Goal: Task Accomplishment & Management: Use online tool/utility

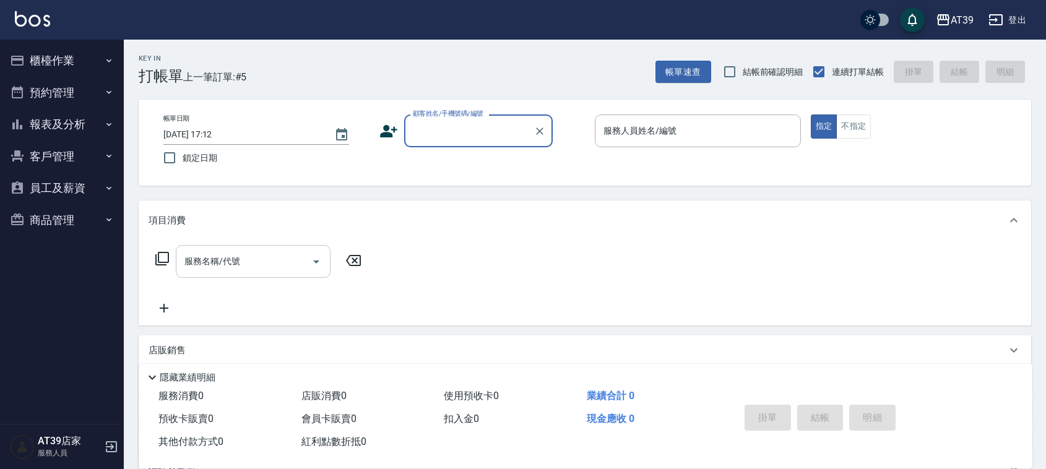
click at [264, 251] on input "服務名稱/代號" at bounding box center [243, 262] width 125 height 22
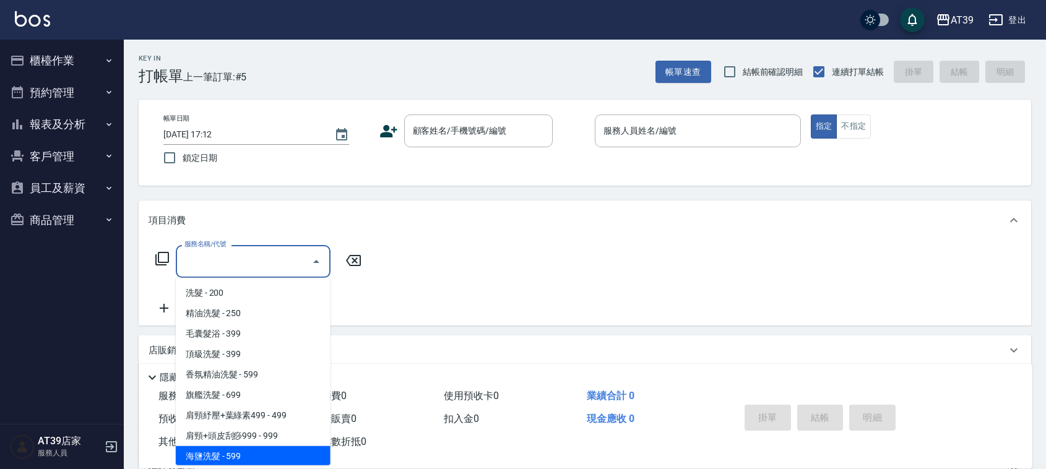
click at [176, 252] on div "服務名稱/代號" at bounding box center [253, 261] width 155 height 33
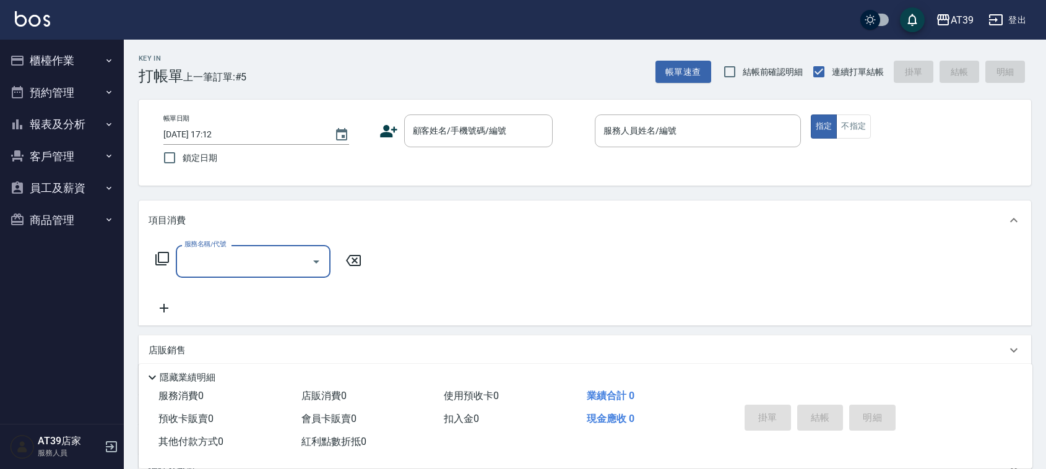
click at [156, 251] on icon at bounding box center [162, 258] width 15 height 15
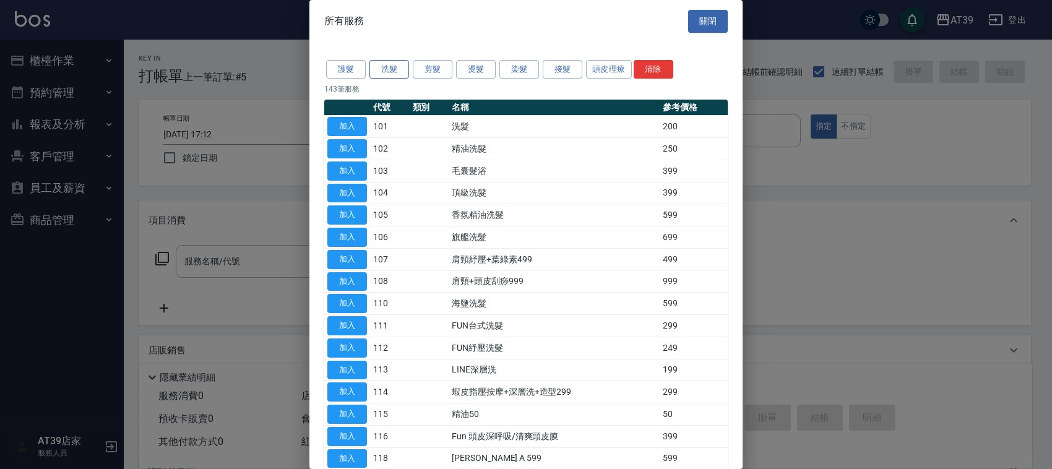
click at [400, 68] on button "洗髮" at bounding box center [389, 69] width 40 height 19
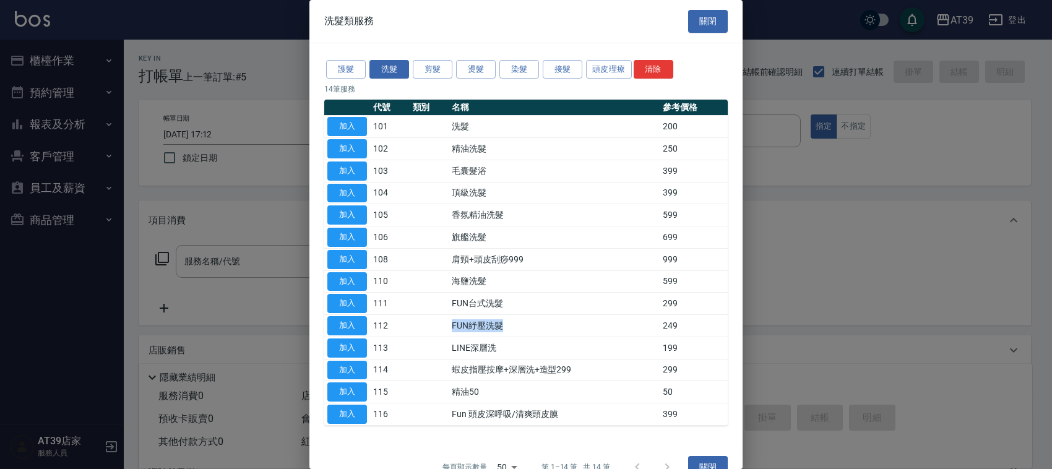
drag, startPoint x: 509, startPoint y: 323, endPoint x: 447, endPoint y: 335, distance: 63.6
click at [449, 335] on td "FUN紓壓洗髮" at bounding box center [554, 326] width 211 height 22
drag, startPoint x: 441, startPoint y: 332, endPoint x: 468, endPoint y: 330, distance: 27.3
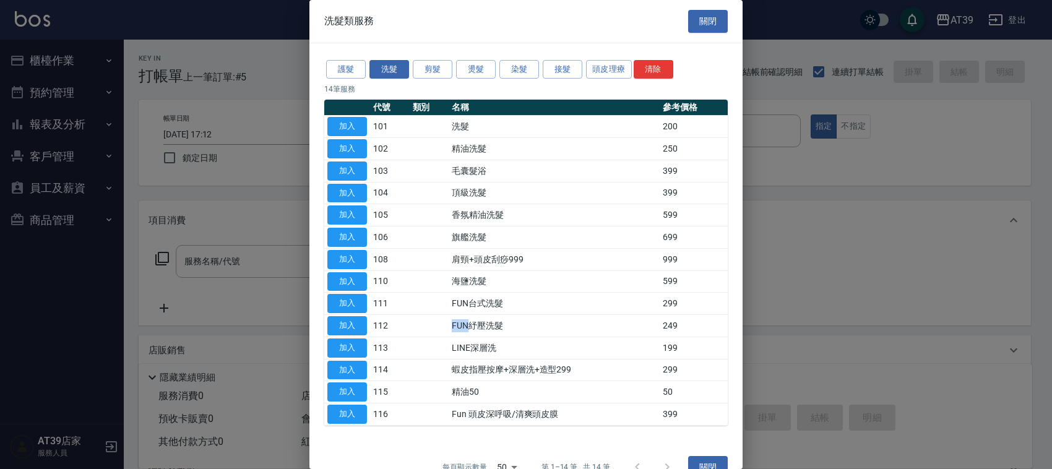
click at [468, 330] on tr "加入 112 FUN紓壓洗髮 249" at bounding box center [525, 326] width 403 height 22
drag, startPoint x: 481, startPoint y: 329, endPoint x: 497, endPoint y: 329, distance: 16.1
click at [483, 329] on td "FUN紓壓洗髮" at bounding box center [554, 326] width 211 height 22
click at [499, 328] on td "FUN紓壓洗髮" at bounding box center [554, 326] width 211 height 22
drag, startPoint x: 502, startPoint y: 328, endPoint x: 443, endPoint y: 332, distance: 58.9
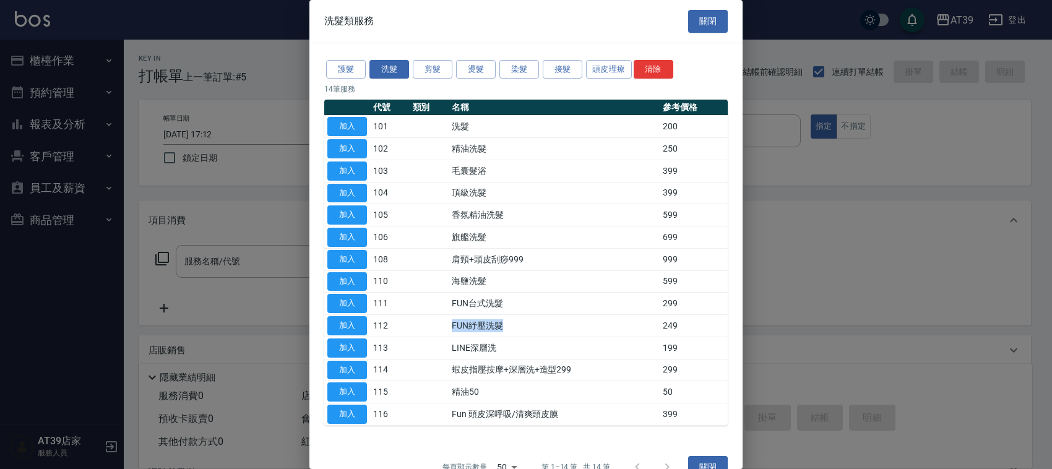
click at [443, 332] on tr "加入 112 FUN紓壓洗髮 249" at bounding box center [525, 326] width 403 height 22
click at [443, 332] on td at bounding box center [430, 326] width 40 height 22
drag, startPoint x: 678, startPoint y: 17, endPoint x: 694, endPoint y: 28, distance: 19.7
click at [679, 19] on div "洗髮類服務 關閉" at bounding box center [525, 21] width 433 height 43
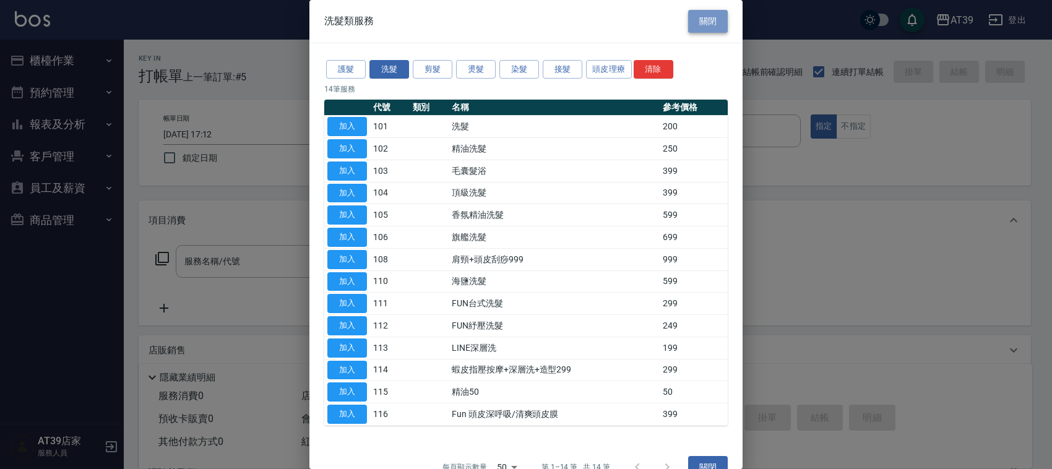
click at [694, 28] on button "關閉" at bounding box center [708, 21] width 40 height 23
